Goal: Transaction & Acquisition: Purchase product/service

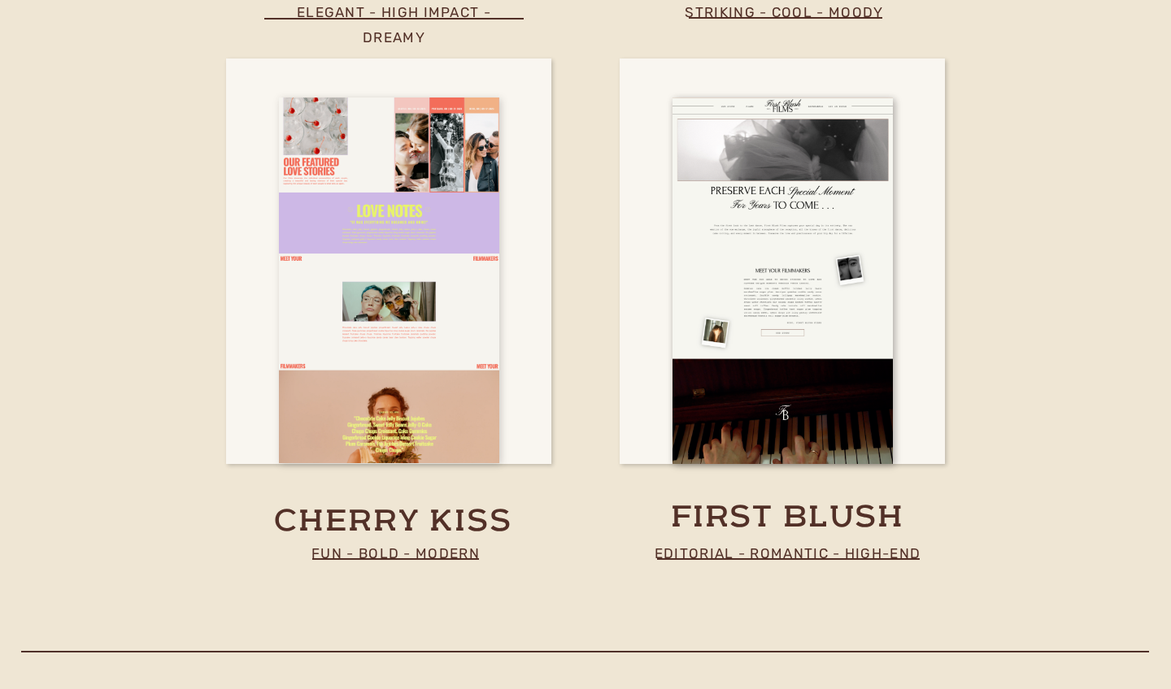
scroll to position [5995, 0]
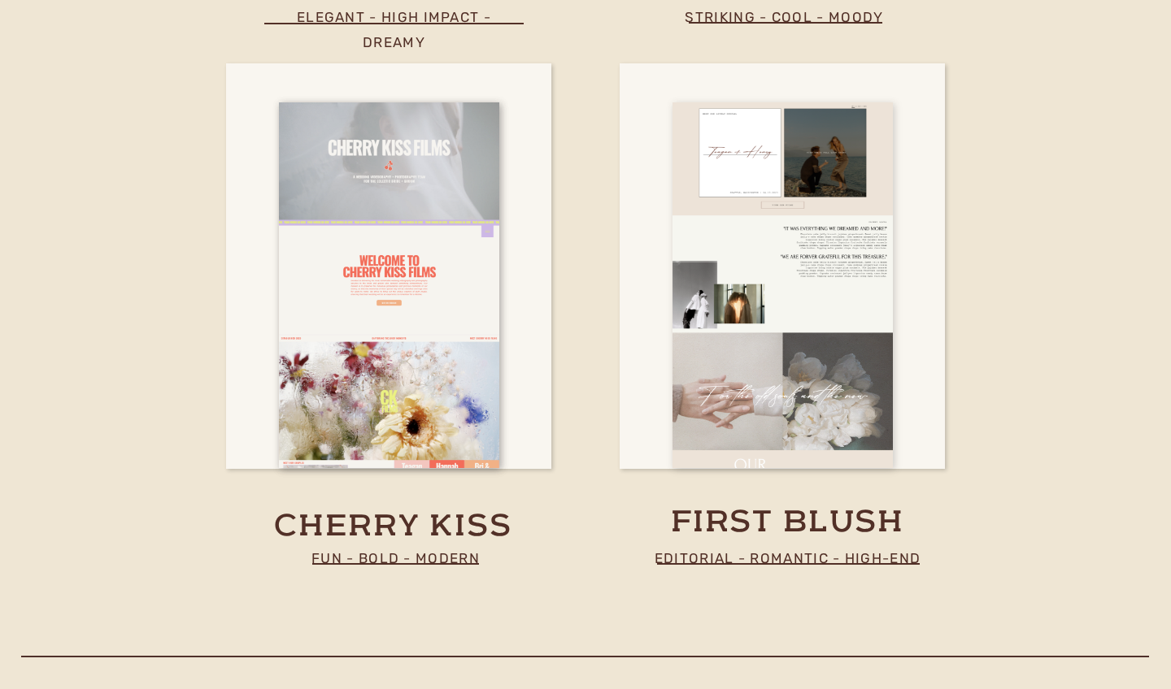
click at [759, 274] on div at bounding box center [782, 286] width 220 height 366
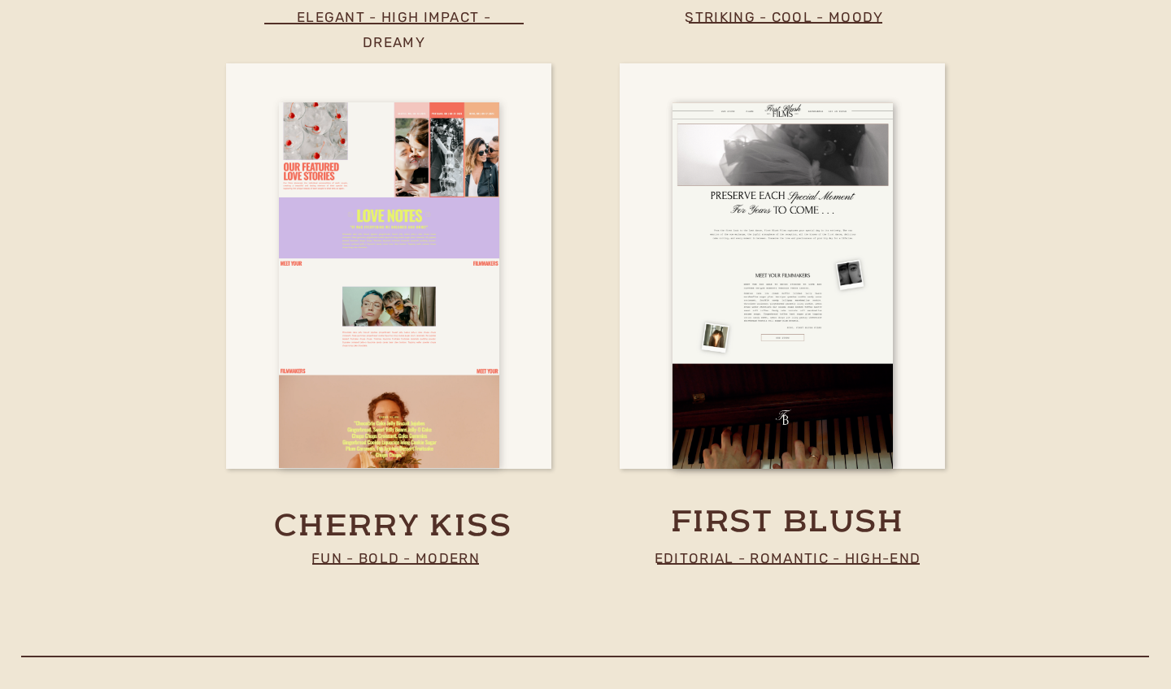
click at [440, 426] on div at bounding box center [389, 285] width 220 height 366
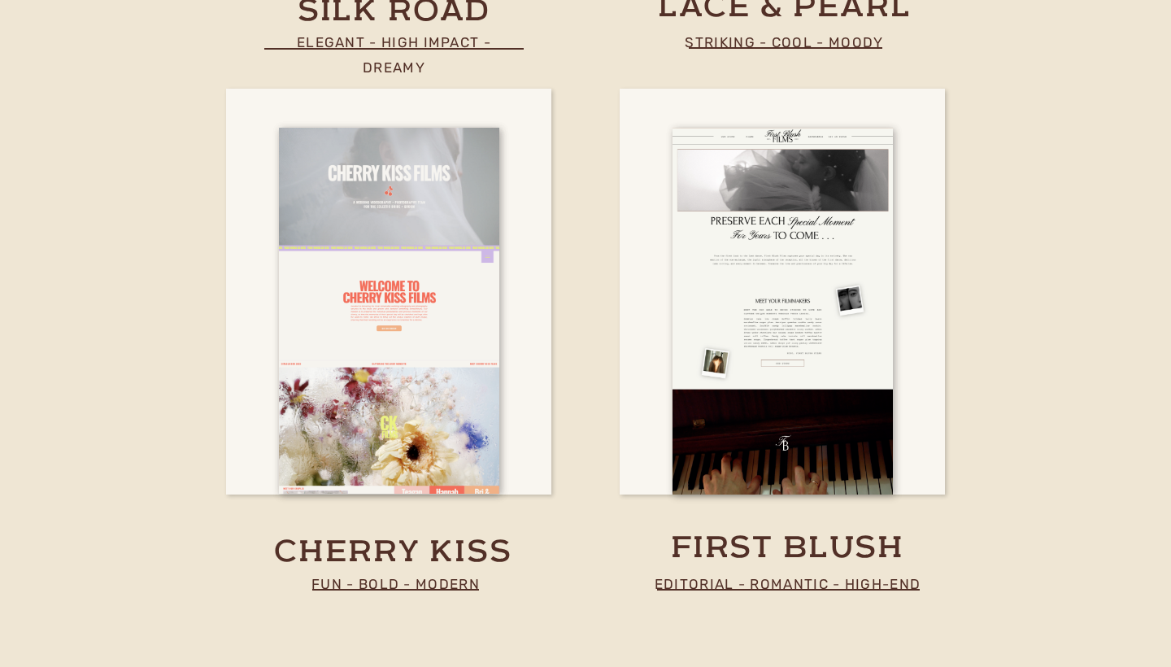
scroll to position [5973, 0]
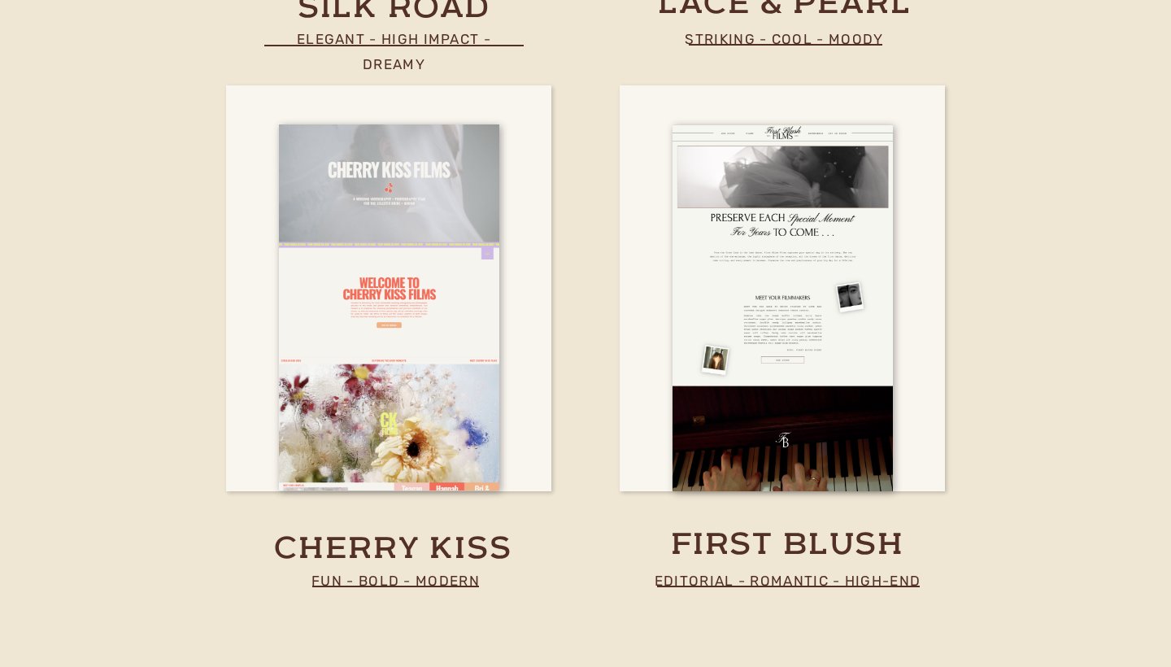
click at [441, 577] on p "Fun - Bold - Modern" at bounding box center [395, 580] width 261 height 24
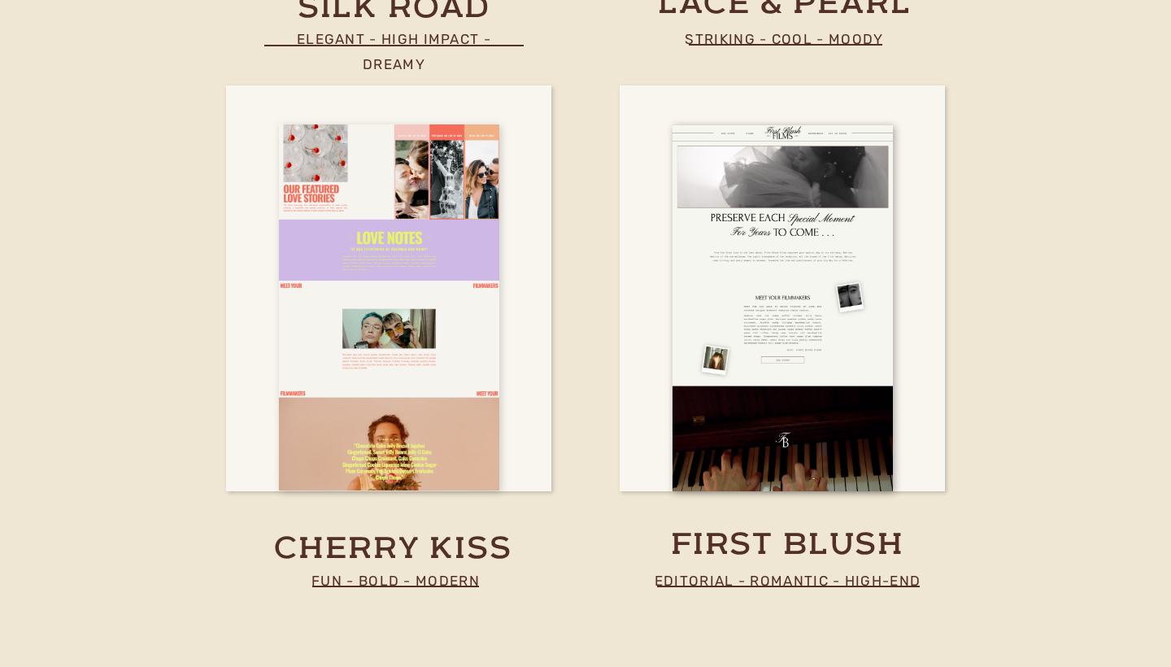
click at [323, 437] on div at bounding box center [389, 307] width 220 height 366
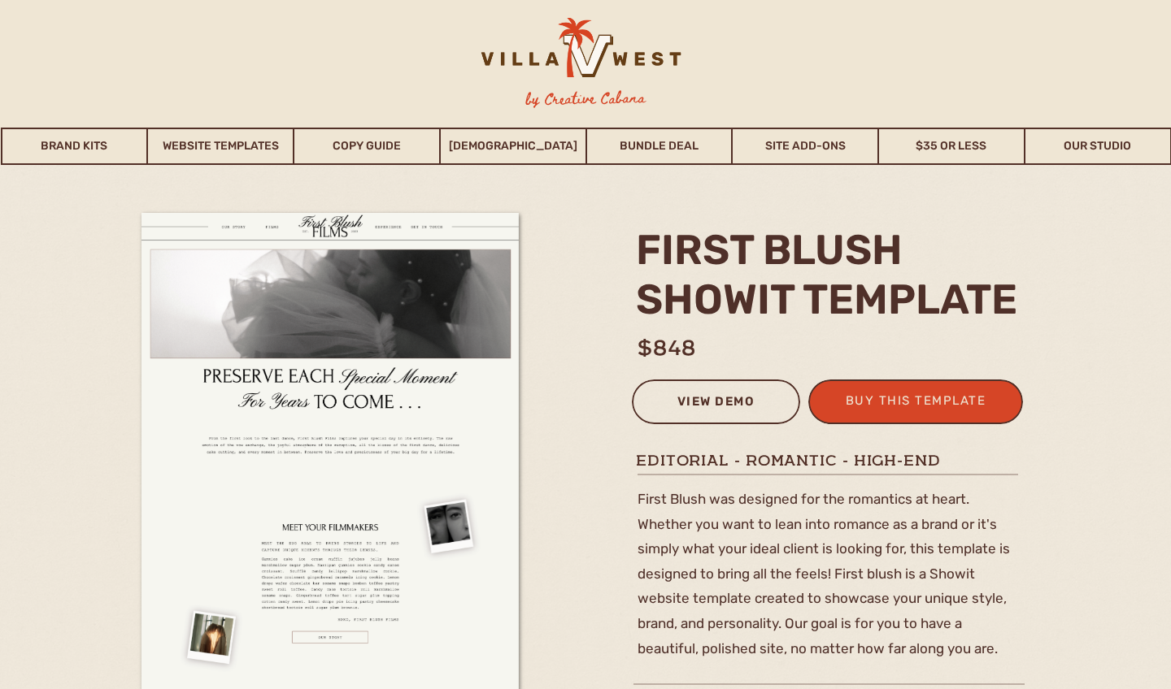
click at [733, 406] on div "view demo" at bounding box center [715, 404] width 147 height 27
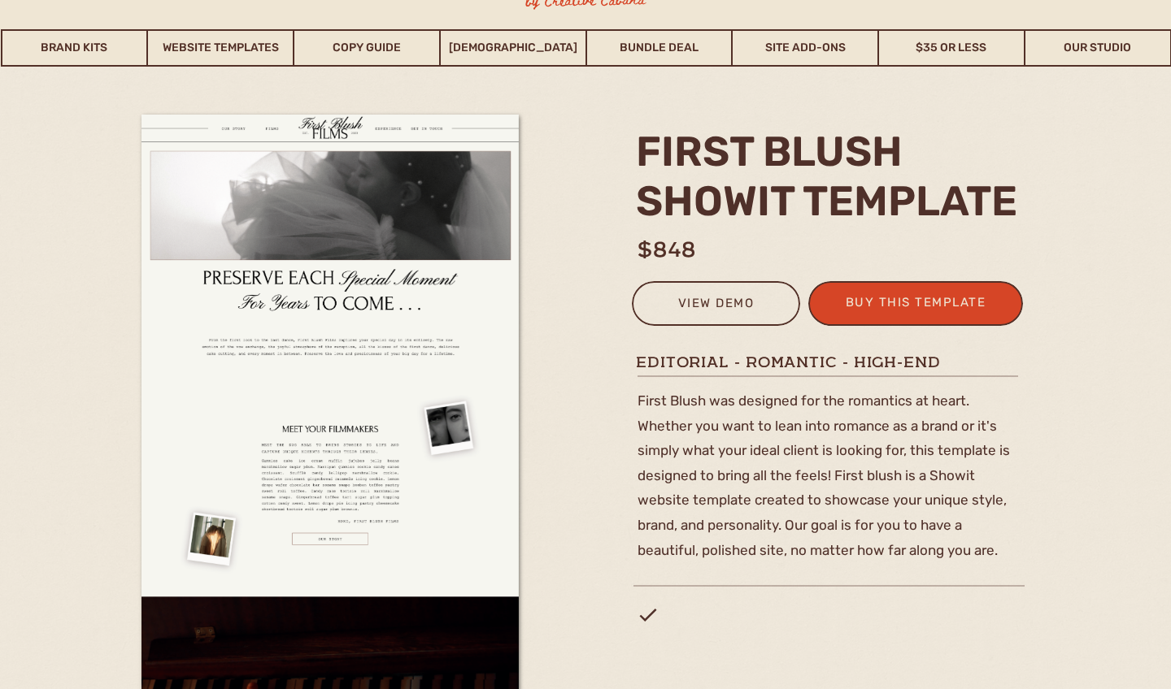
scroll to position [95, 0]
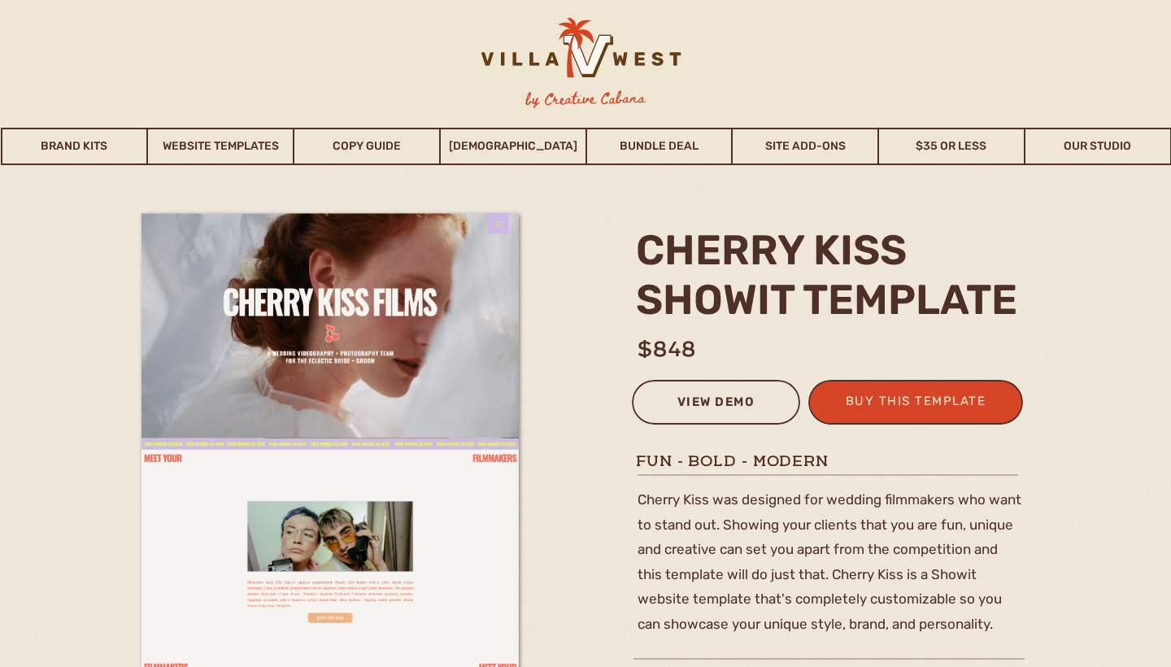
click at [672, 398] on div "view demo" at bounding box center [715, 404] width 147 height 27
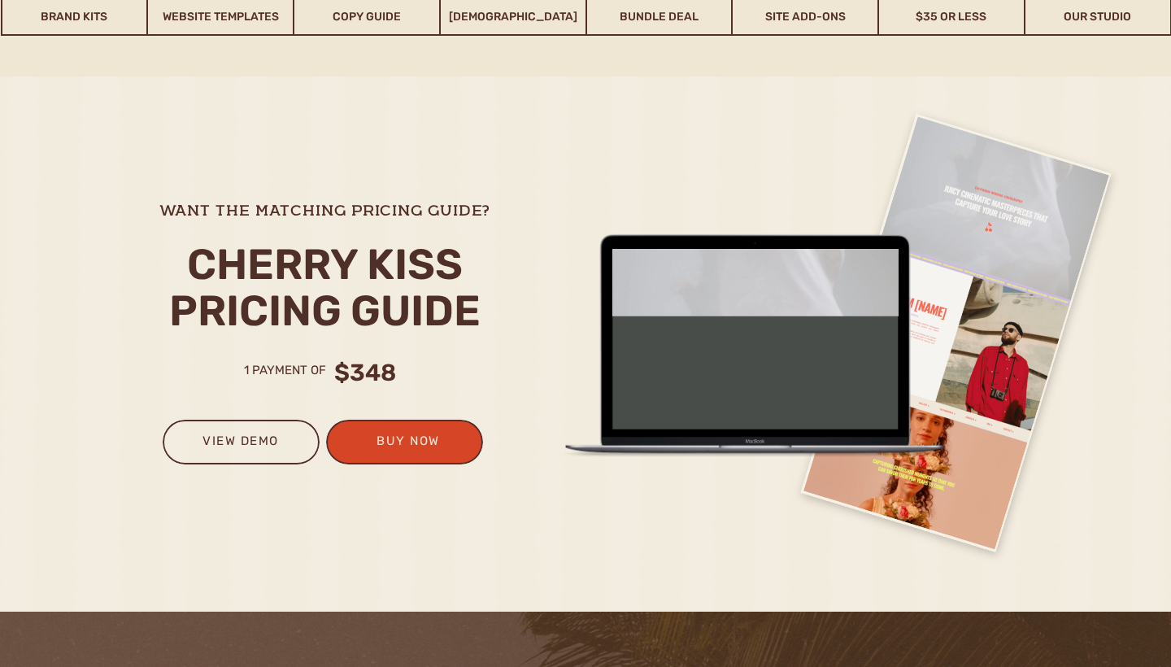
scroll to position [3972, 0]
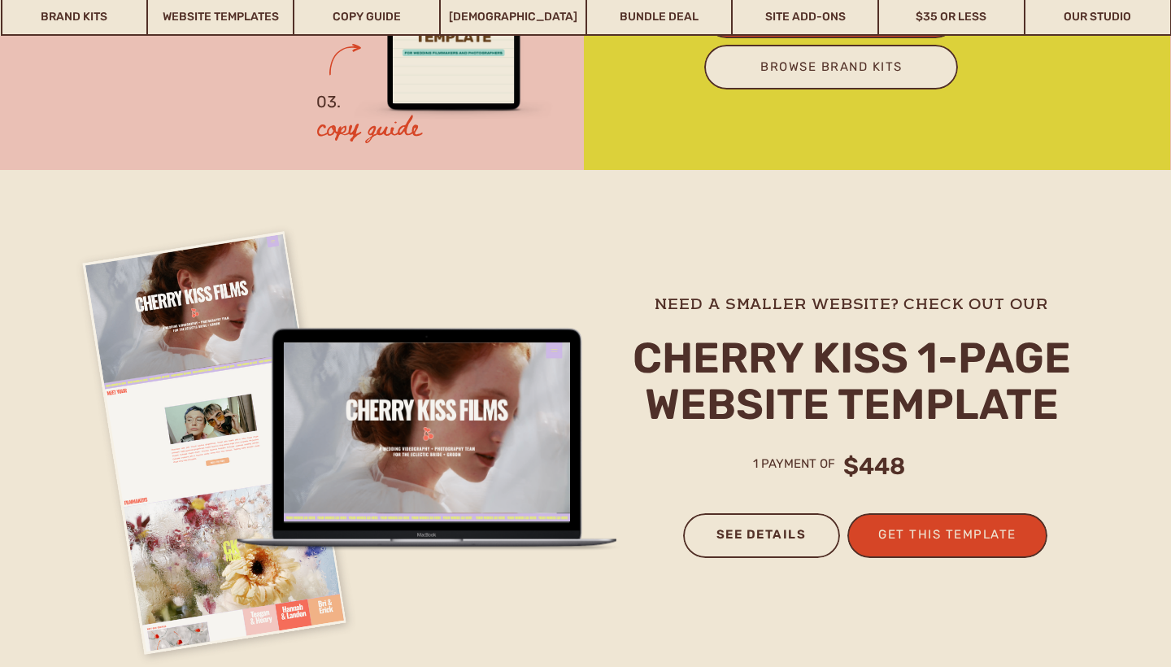
click at [794, 541] on h3 "see details" at bounding box center [761, 541] width 124 height 35
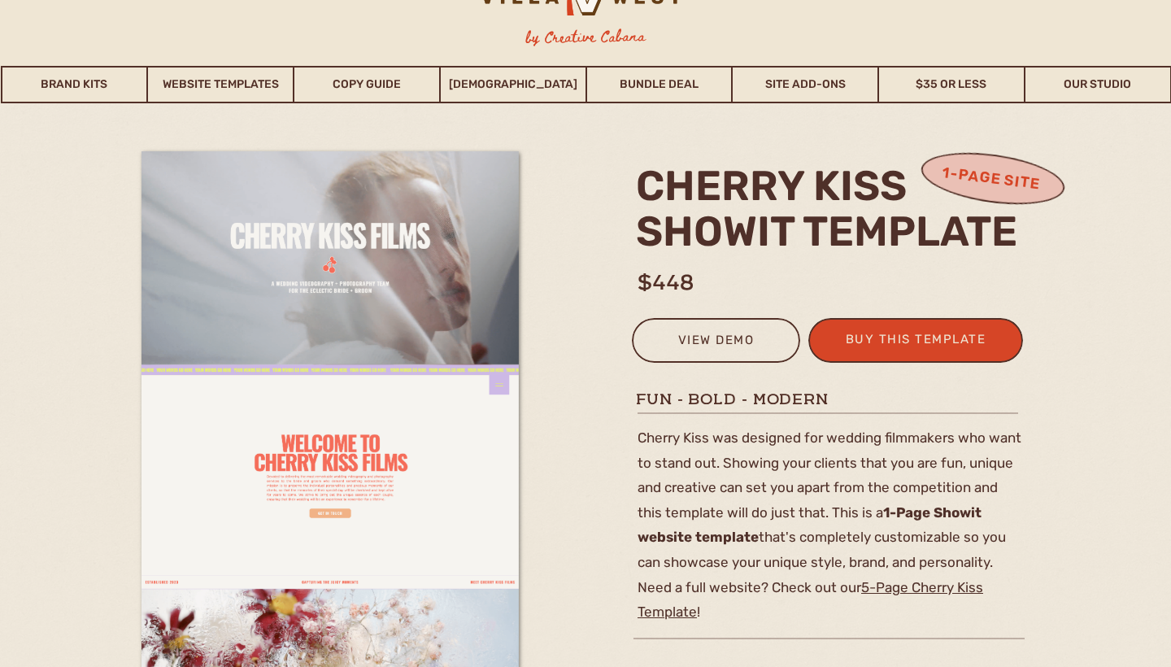
scroll to position [62, 0]
click at [726, 352] on div "view demo" at bounding box center [715, 342] width 147 height 27
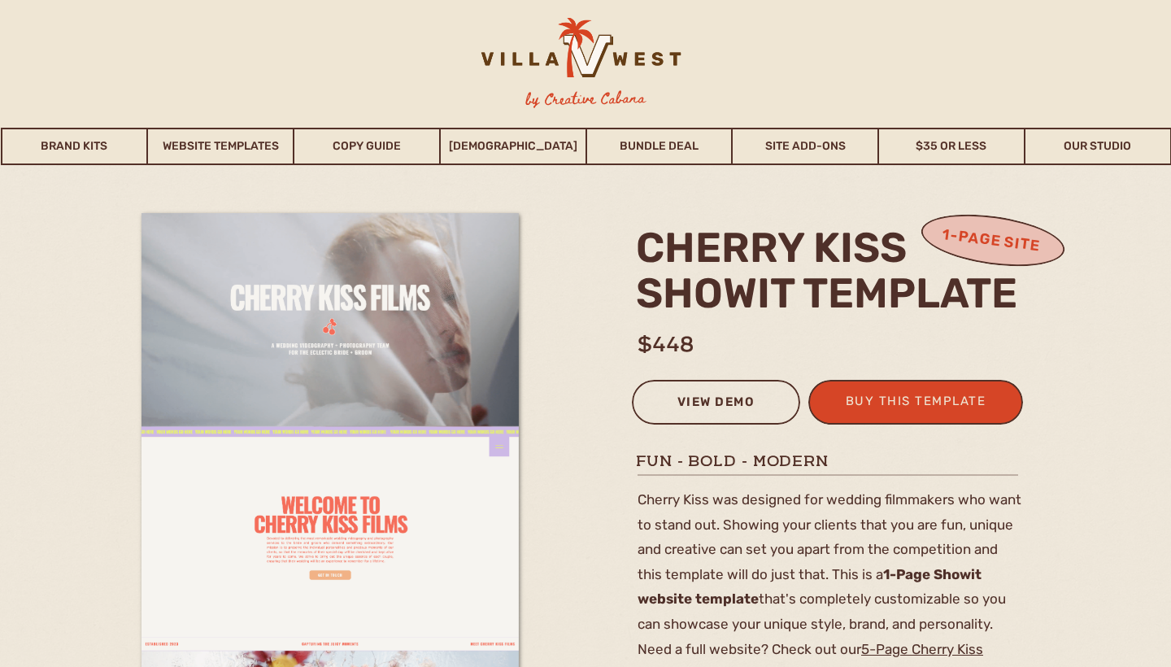
scroll to position [0, 0]
click at [685, 396] on div "view demo" at bounding box center [715, 404] width 147 height 27
click at [226, 159] on link "Website Templates" at bounding box center [220, 146] width 145 height 37
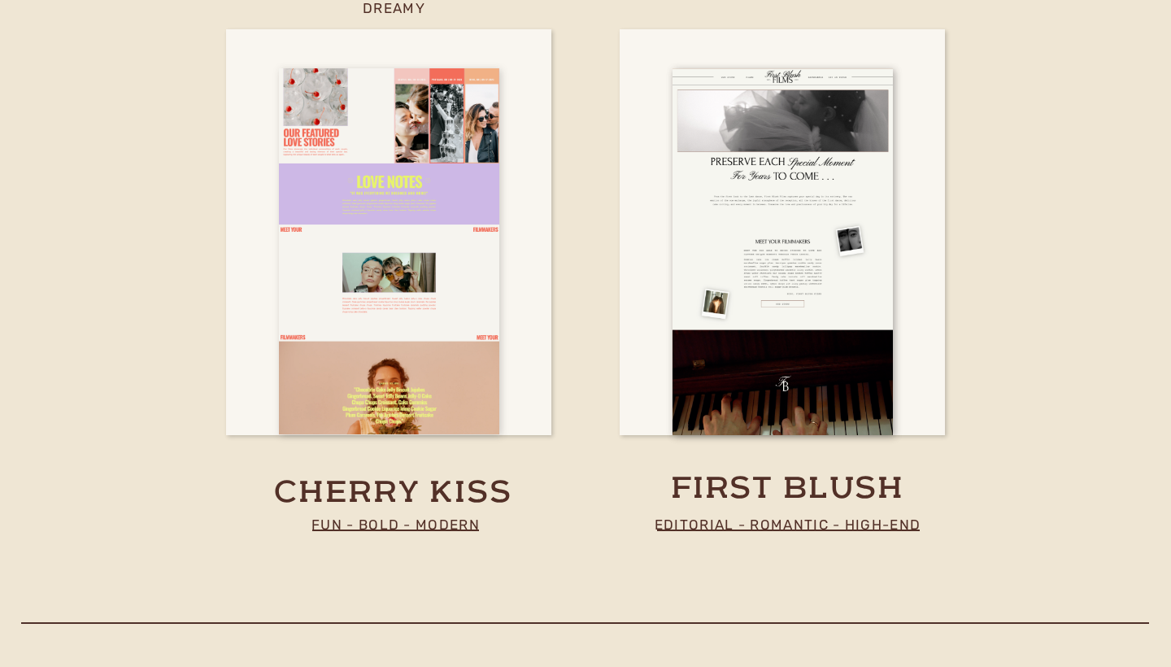
scroll to position [6029, 0]
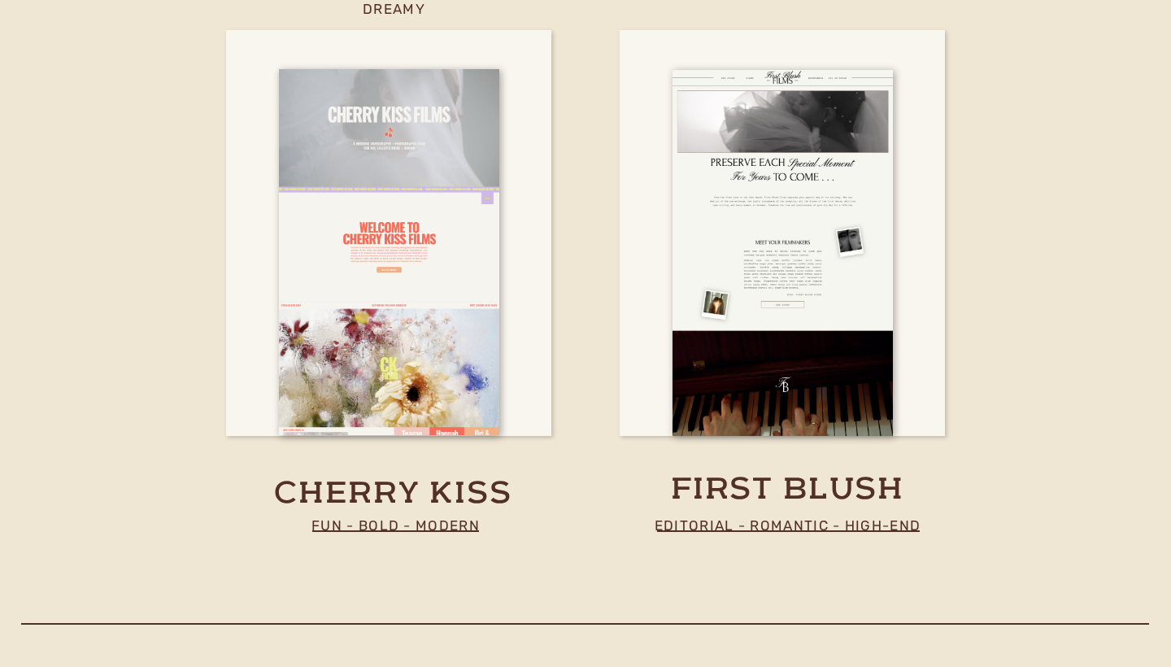
click at [413, 498] on h3 "cherry kiss" at bounding box center [393, 494] width 256 height 40
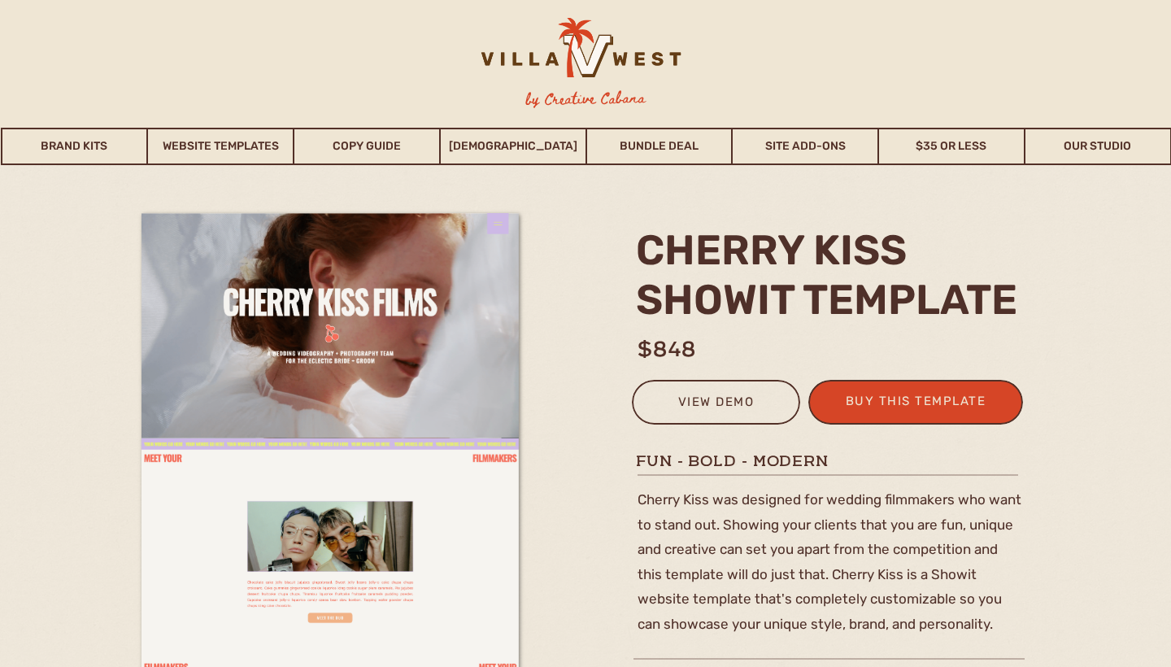
scroll to position [17, 0]
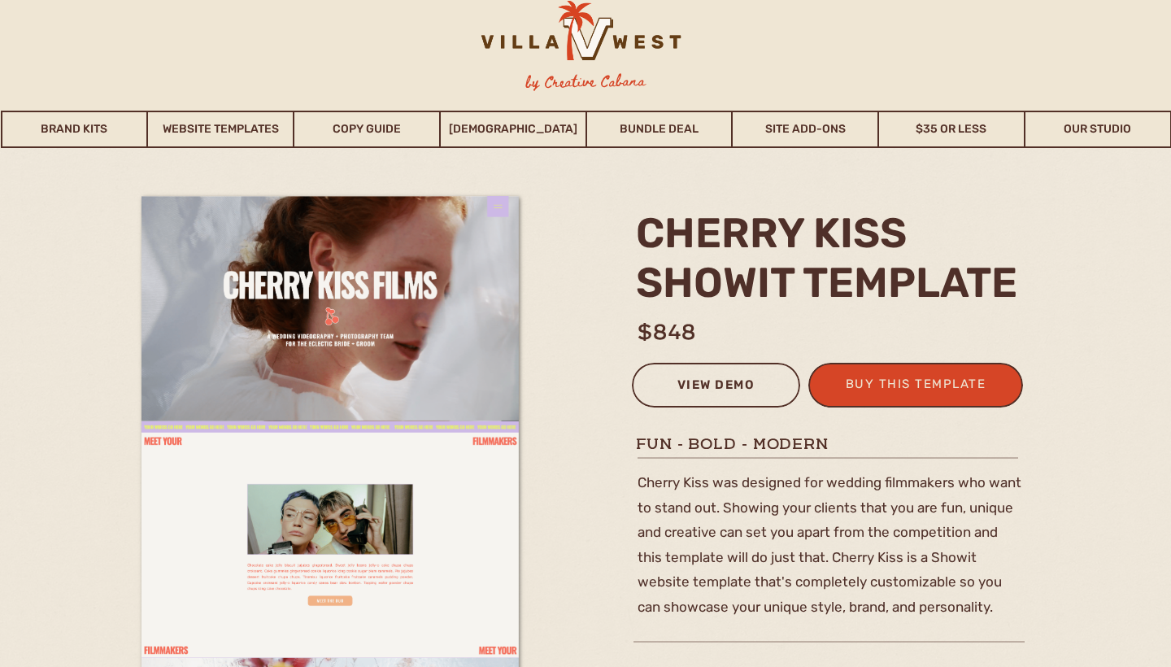
click at [684, 385] on div "view demo" at bounding box center [715, 387] width 147 height 27
click at [881, 394] on div "buy this template" at bounding box center [915, 386] width 159 height 27
